Goal: Task Accomplishment & Management: Complete application form

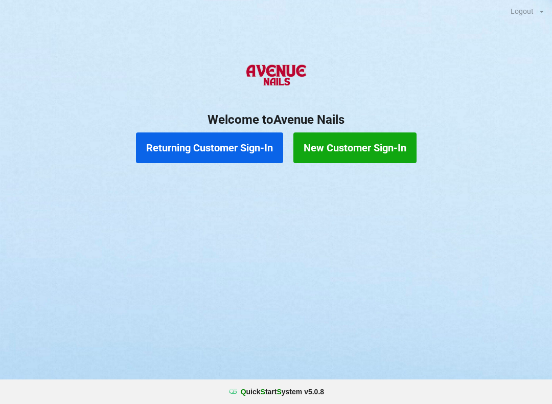
click at [212, 146] on button "Returning Customer Sign-In" at bounding box center [209, 147] width 147 height 31
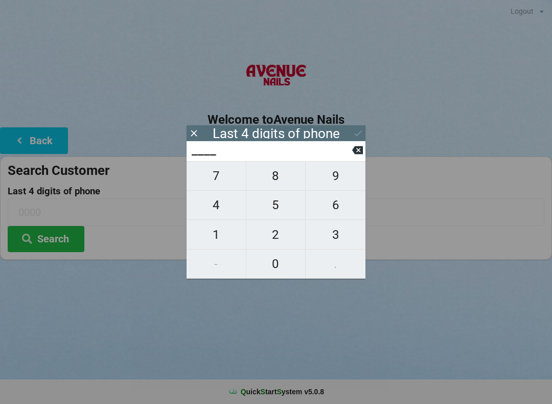
click at [334, 211] on span "6" at bounding box center [336, 204] width 60 height 21
type input "6___"
click at [271, 205] on span "5" at bounding box center [275, 204] width 59 height 21
type input "65__"
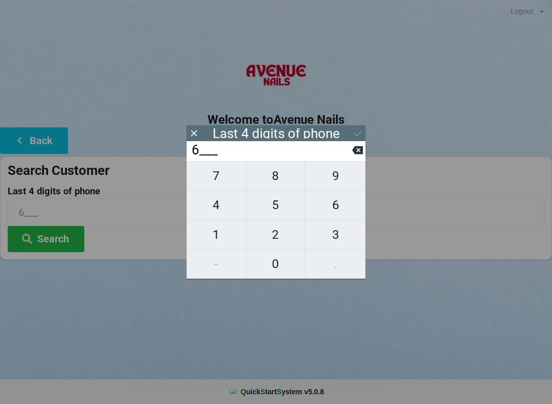
type input "65__"
click at [333, 213] on span "6" at bounding box center [336, 204] width 60 height 21
type input "656_"
click at [338, 207] on span "6" at bounding box center [336, 204] width 60 height 21
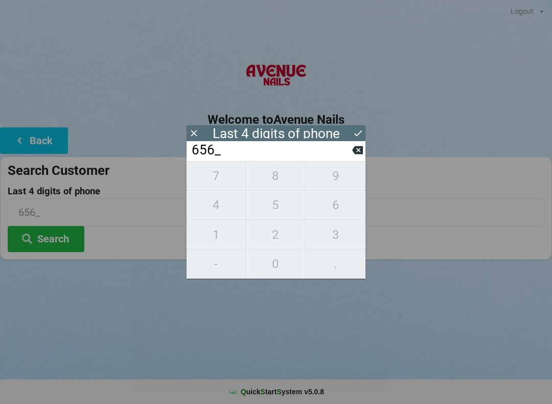
type input "6566"
click at [357, 148] on icon at bounding box center [357, 150] width 11 height 11
click at [329, 205] on span "6" at bounding box center [336, 204] width 60 height 21
type input "6566"
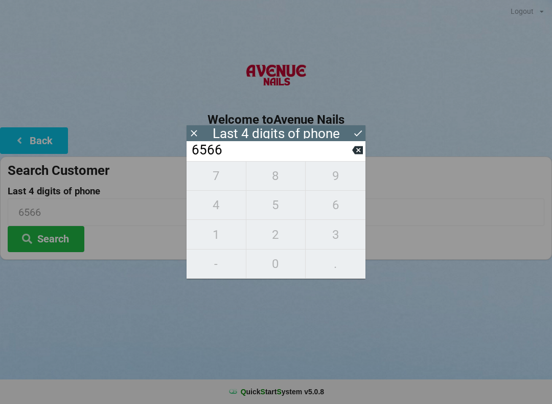
click at [361, 129] on icon at bounding box center [358, 133] width 11 height 11
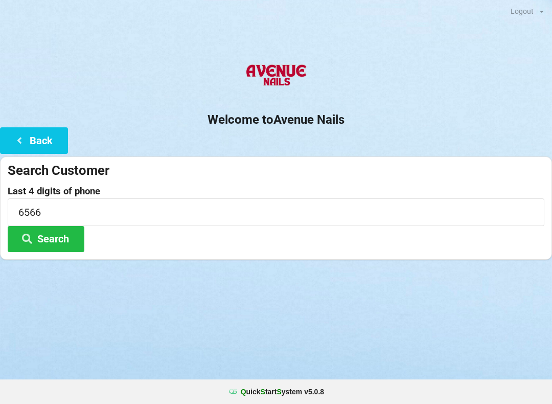
click at [39, 234] on button "Search" at bounding box center [46, 239] width 77 height 26
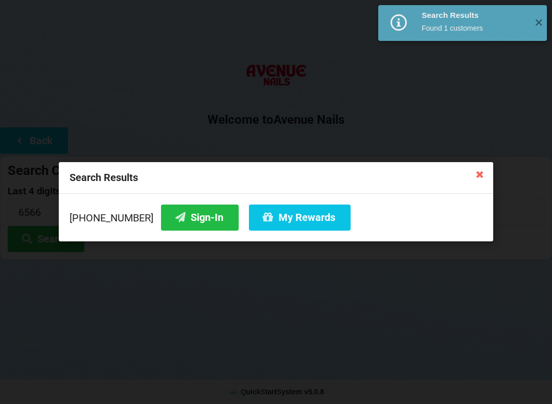
click at [173, 212] on button "Sign-In" at bounding box center [200, 217] width 78 height 26
